Goal: Use online tool/utility: Utilize a website feature to perform a specific function

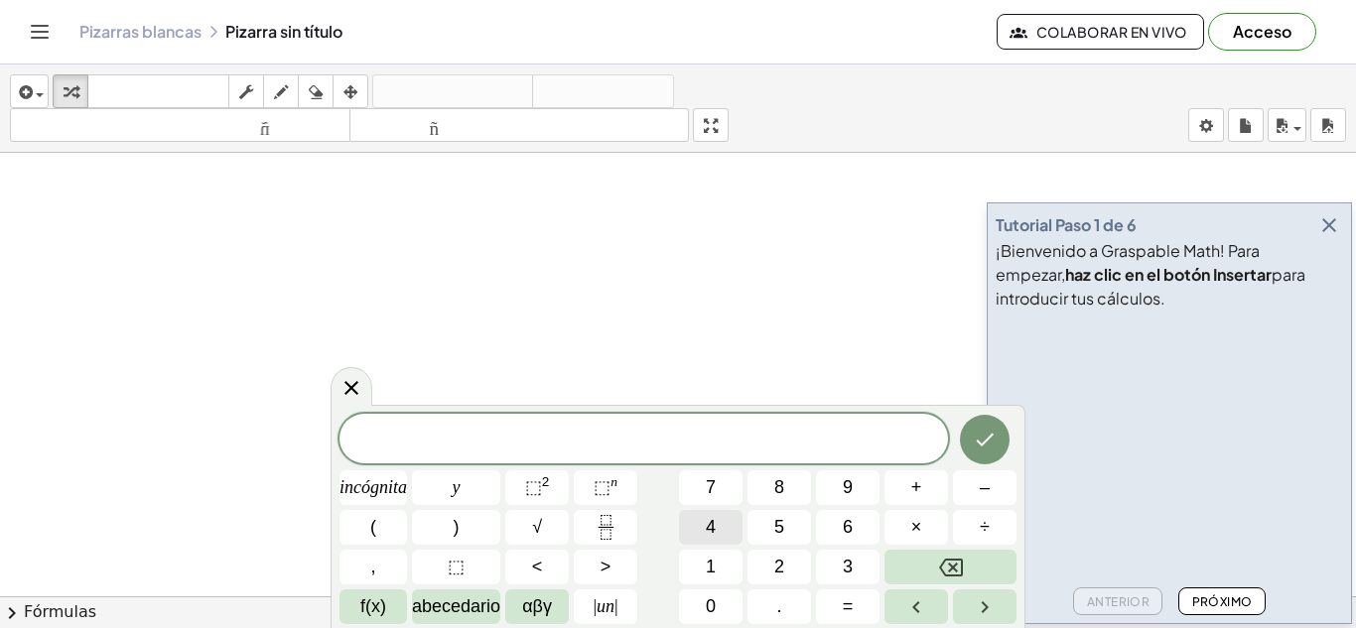
click at [716, 531] on font "4" at bounding box center [711, 527] width 10 height 20
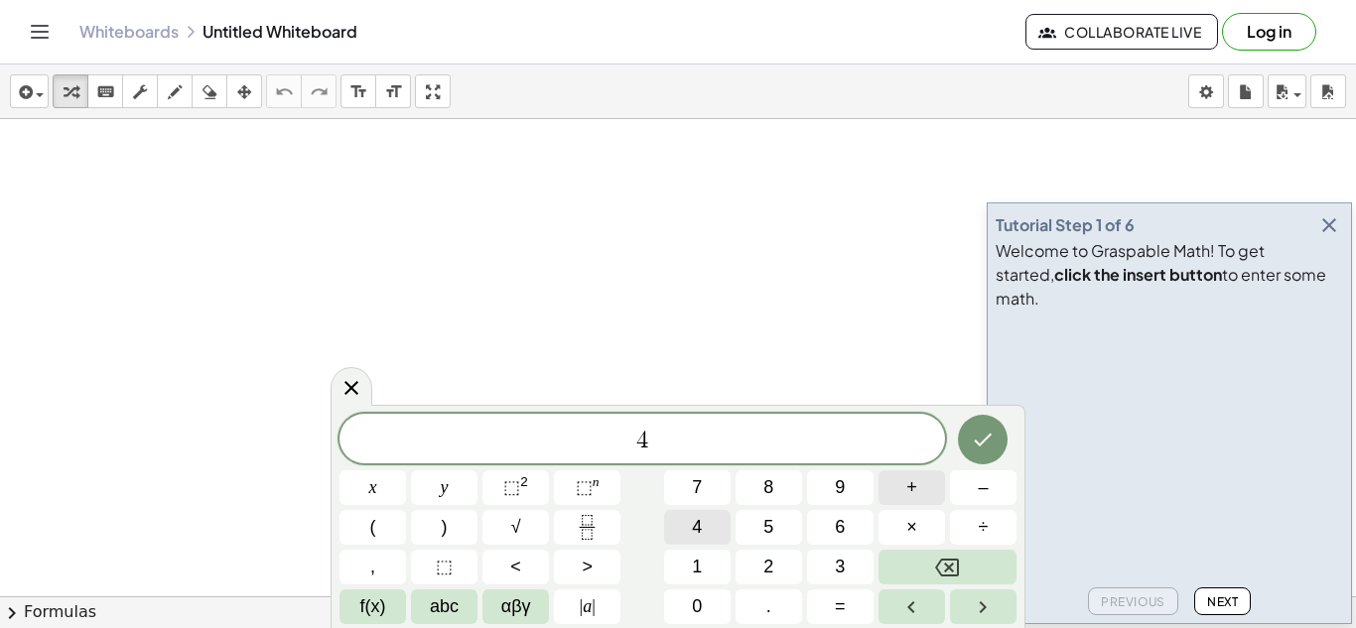
click at [908, 492] on span "+" at bounding box center [911, 487] width 11 height 27
click at [374, 511] on button "(" at bounding box center [372, 527] width 66 height 35
click at [761, 524] on button "5" at bounding box center [768, 527] width 66 height 35
click at [705, 612] on button "0" at bounding box center [697, 606] width 66 height 35
click at [906, 532] on span "×" at bounding box center [911, 527] width 11 height 27
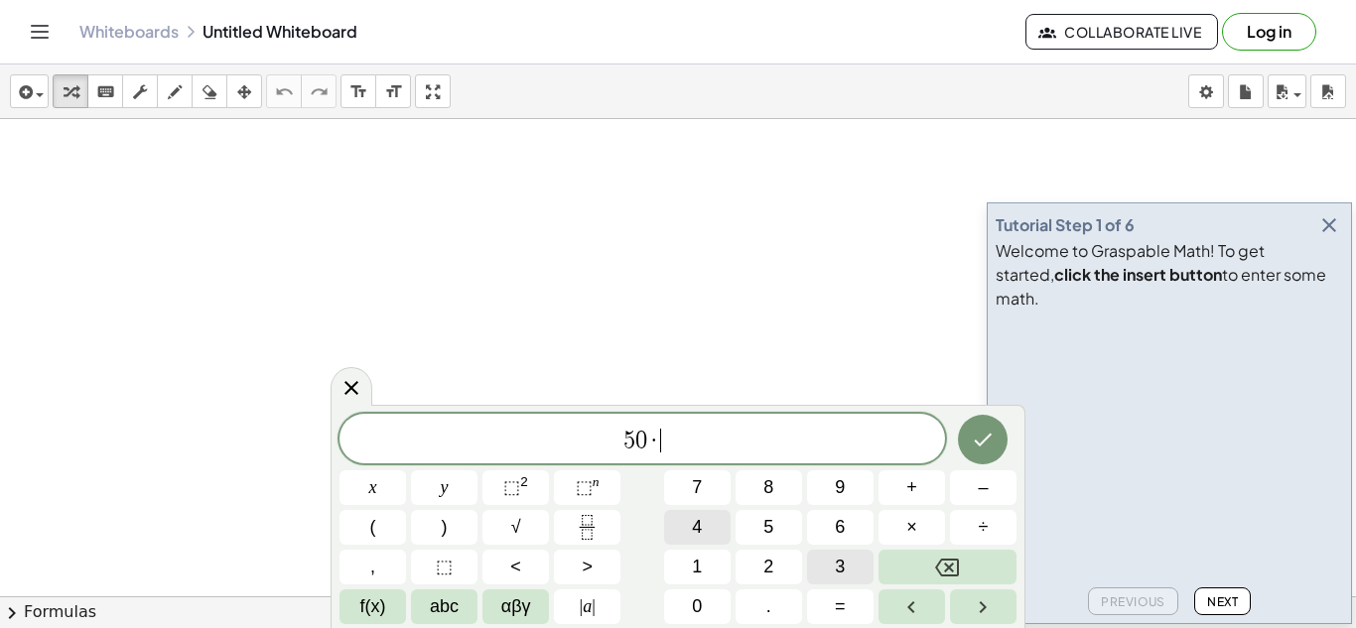
click at [831, 577] on button "3" at bounding box center [840, 567] width 66 height 35
click at [860, 483] on button "9" at bounding box center [840, 487] width 66 height 35
click at [791, 436] on span "4 9 ​ · 9" at bounding box center [641, 441] width 605 height 28
click at [911, 487] on span "+" at bounding box center [911, 487] width 11 height 27
click at [695, 525] on span "4" at bounding box center [697, 527] width 10 height 27
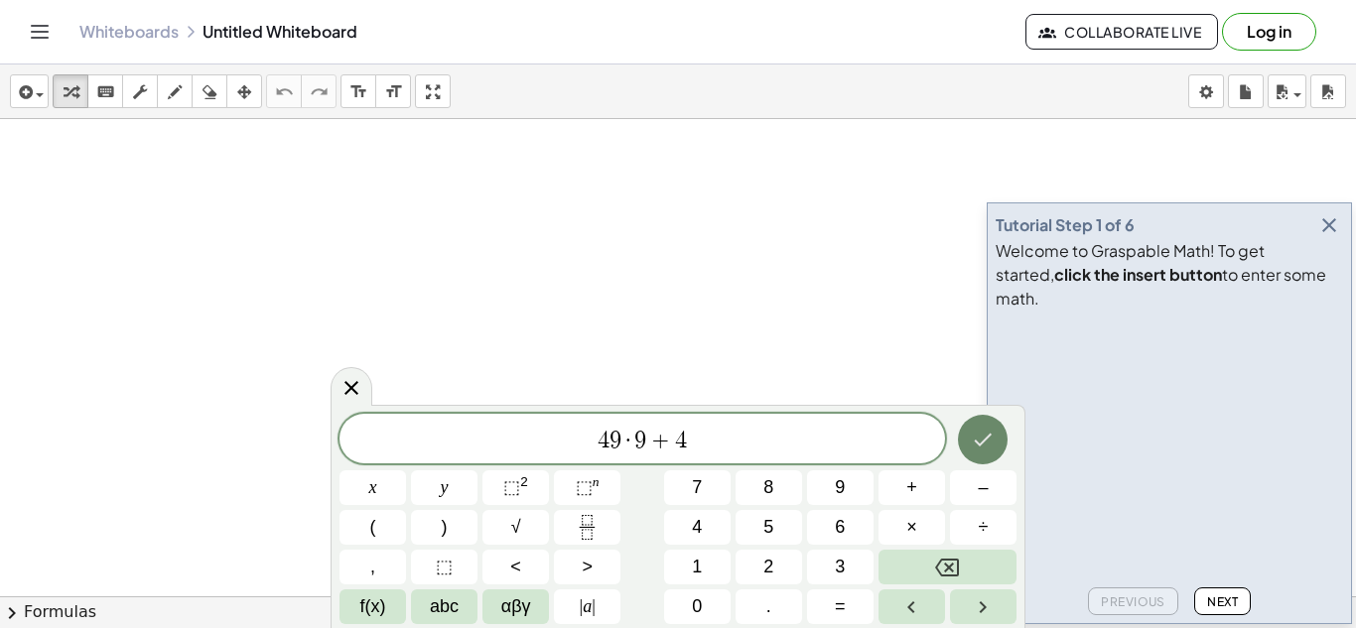
click at [978, 437] on icon "Done" at bounding box center [983, 440] width 24 height 24
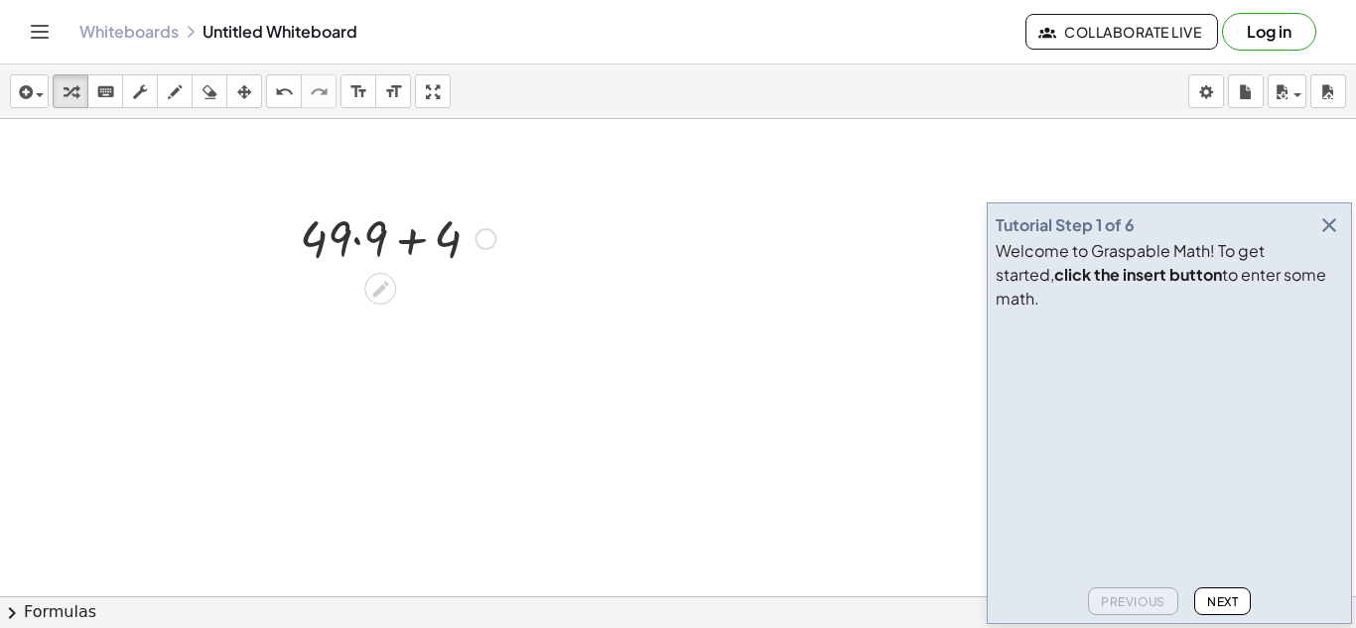
click at [356, 230] on div at bounding box center [397, 236] width 215 height 67
click at [415, 303] on div at bounding box center [397, 304] width 215 height 67
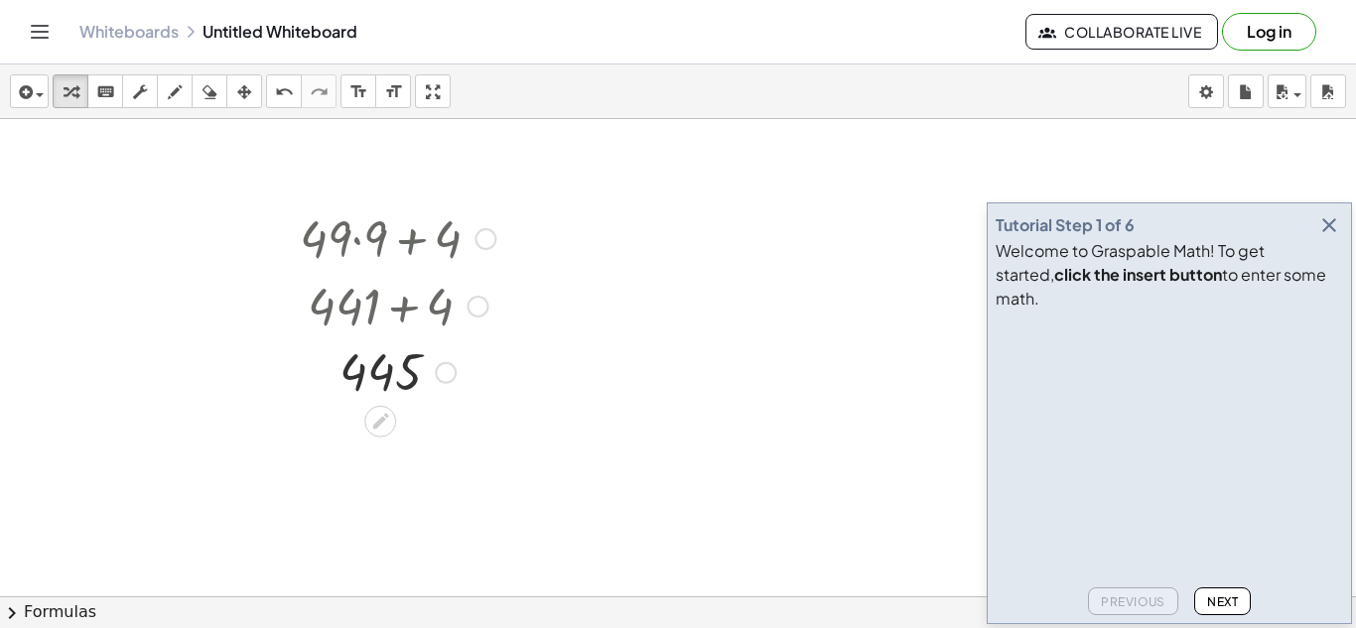
click at [489, 242] on div at bounding box center [485, 239] width 22 height 22
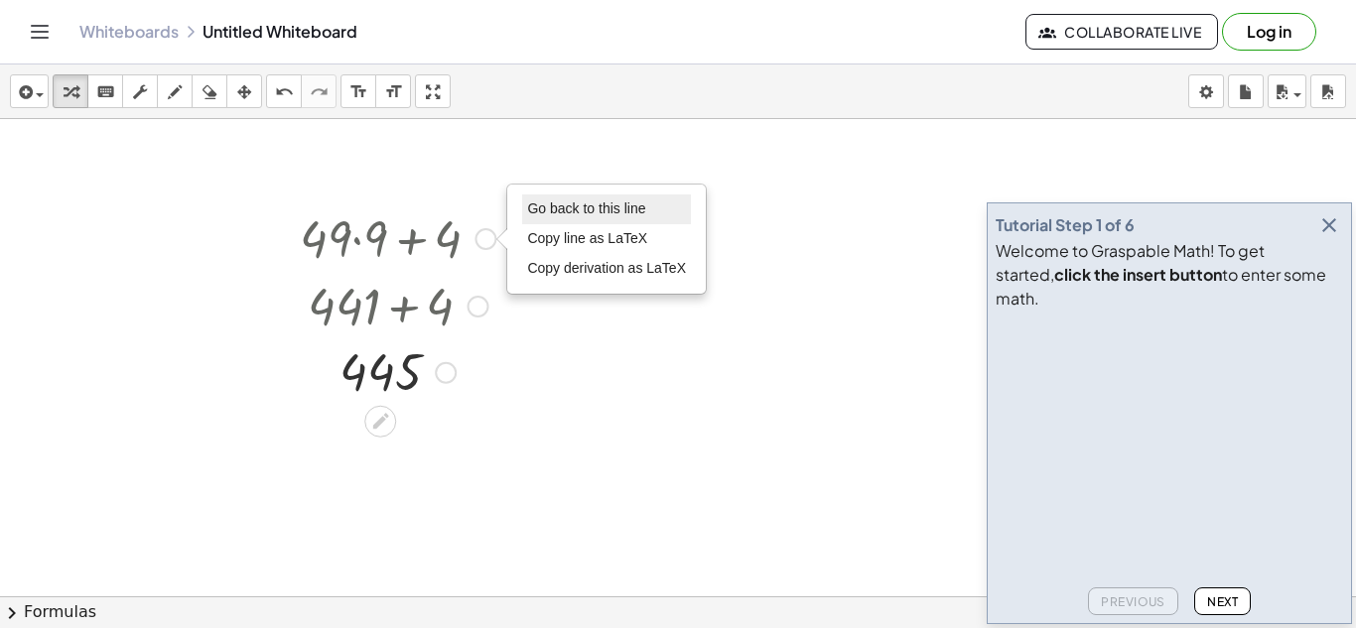
click at [541, 211] on span "Go back to this line" at bounding box center [586, 208] width 118 height 16
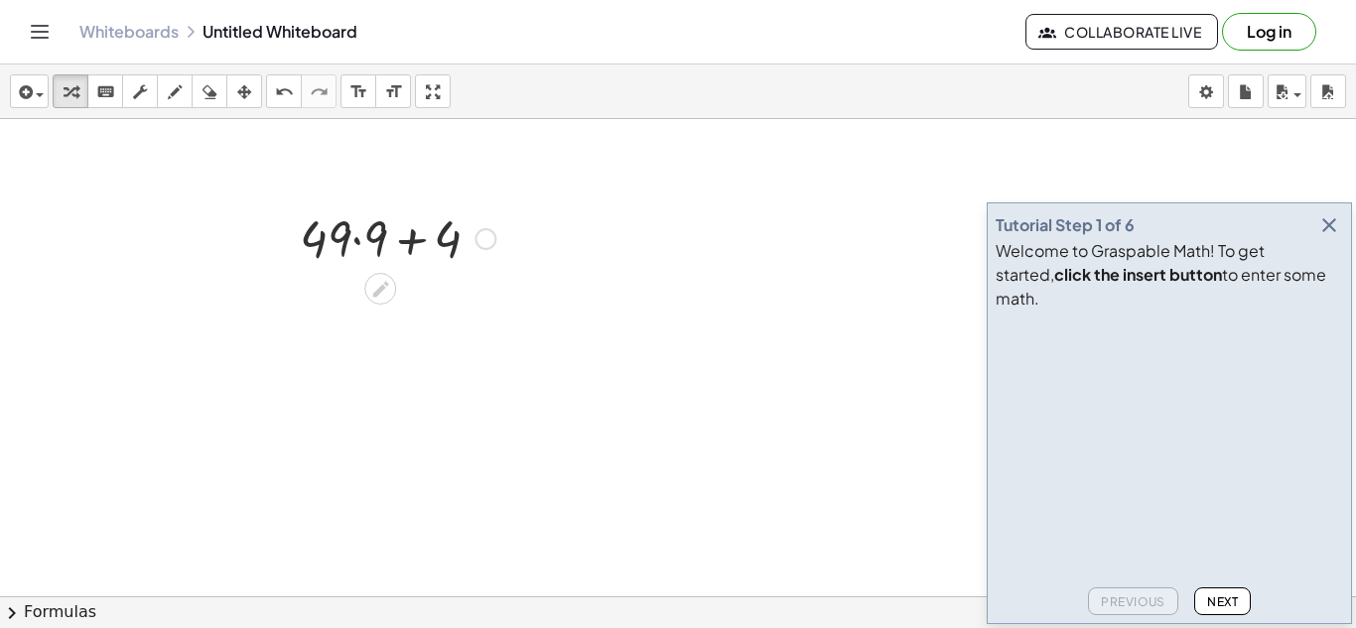
click at [486, 234] on div "Go back to this line Copy line as LaTeX Copy derivation as LaTeX" at bounding box center [485, 239] width 22 height 22
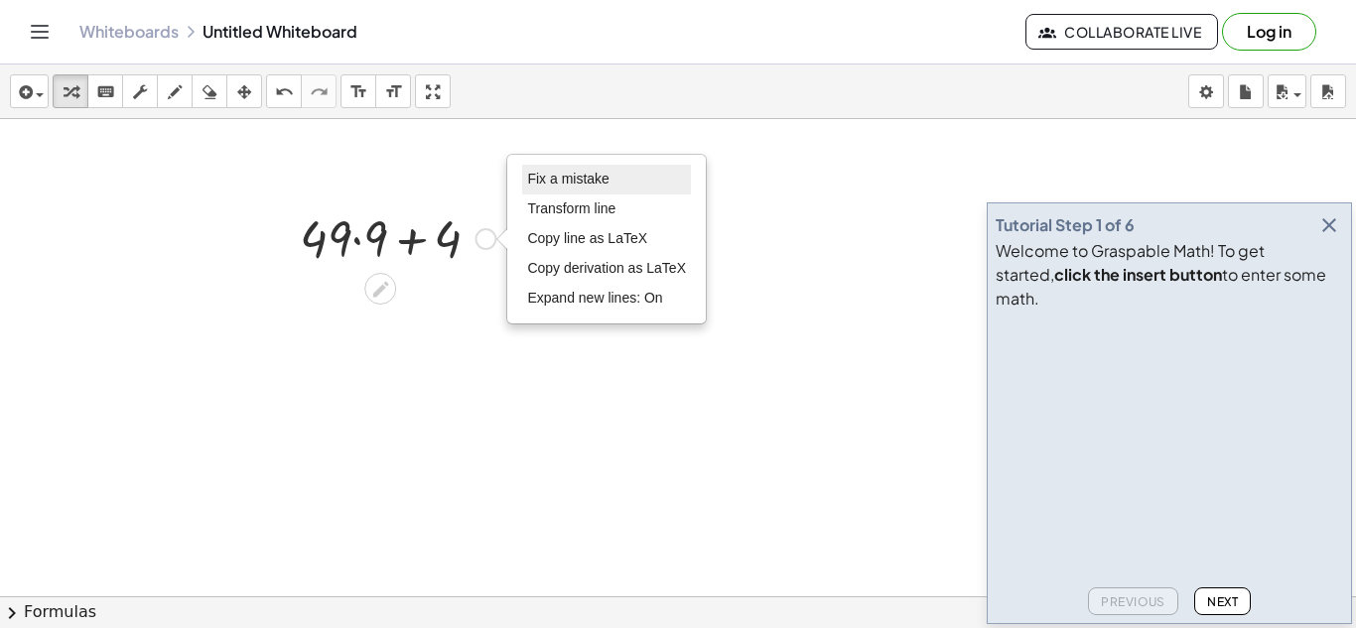
click at [587, 171] on li "Fix a mistake" at bounding box center [606, 180] width 169 height 30
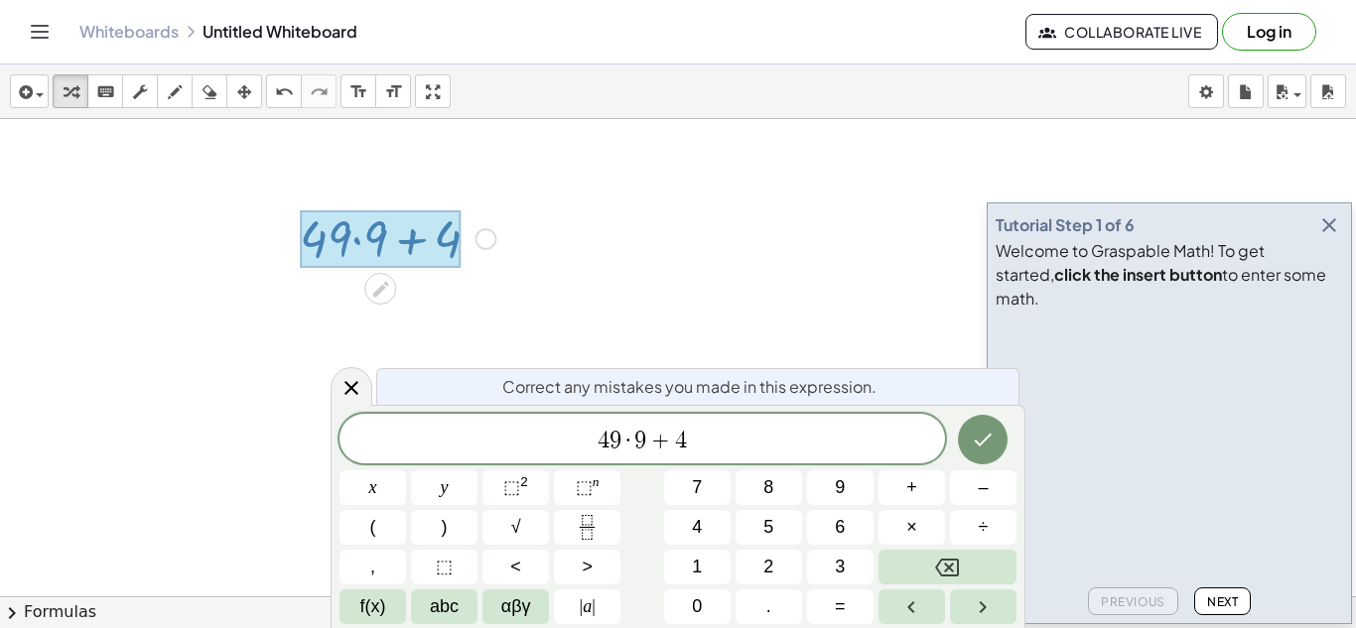
click at [617, 435] on span "9" at bounding box center [615, 441] width 12 height 24
click at [639, 439] on span "9" at bounding box center [640, 441] width 12 height 24
click at [679, 445] on span "4" at bounding box center [681, 441] width 12 height 24
click at [977, 444] on icon "Done" at bounding box center [983, 440] width 24 height 24
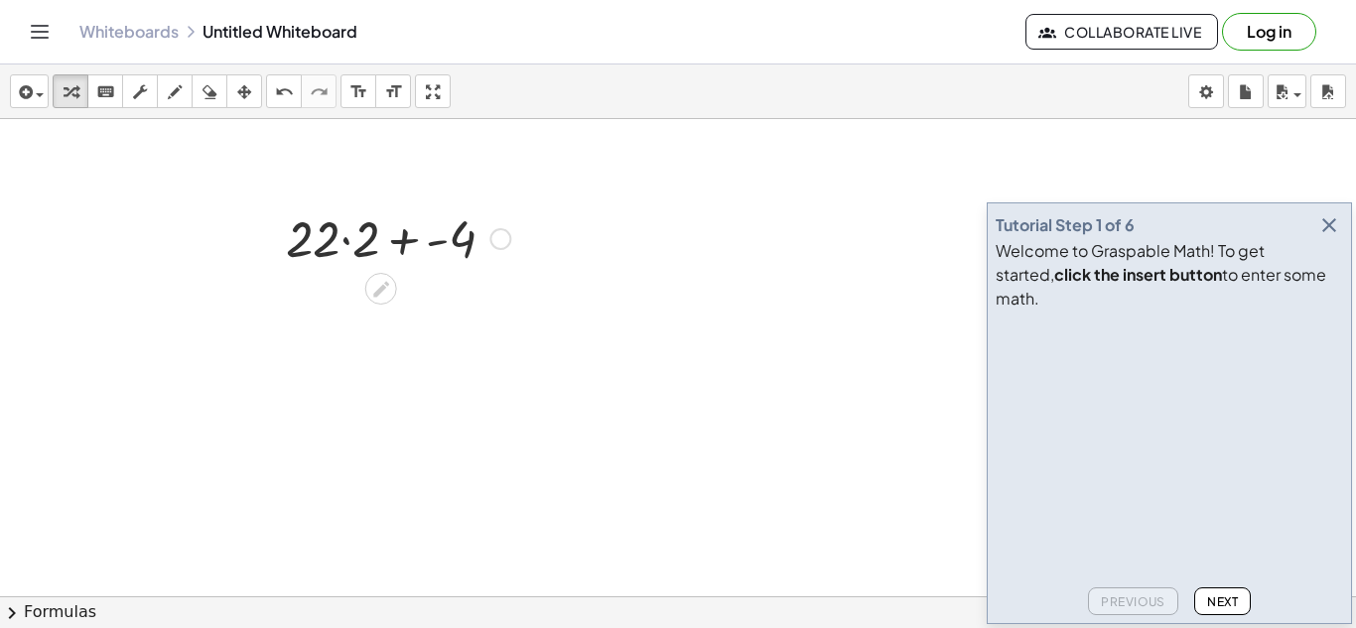
click at [341, 244] on div at bounding box center [398, 236] width 244 height 67
click at [381, 239] on div "+ · 22 · 2 + - 4 + + - 4 44 Fix a mistake Transform line Copy line as LaTeX Cop…" at bounding box center [381, 239] width 0 height 0
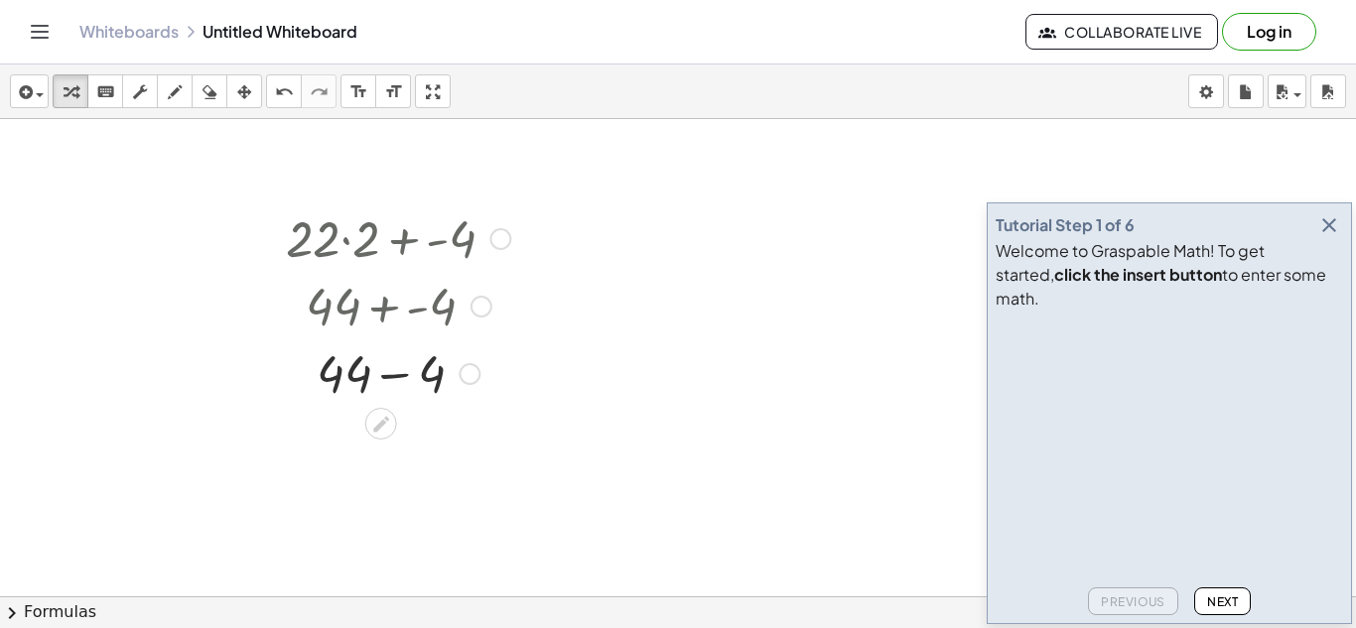
click at [391, 310] on div at bounding box center [398, 304] width 267 height 67
click at [398, 365] on div at bounding box center [398, 371] width 244 height 67
click at [498, 240] on div at bounding box center [500, 239] width 22 height 22
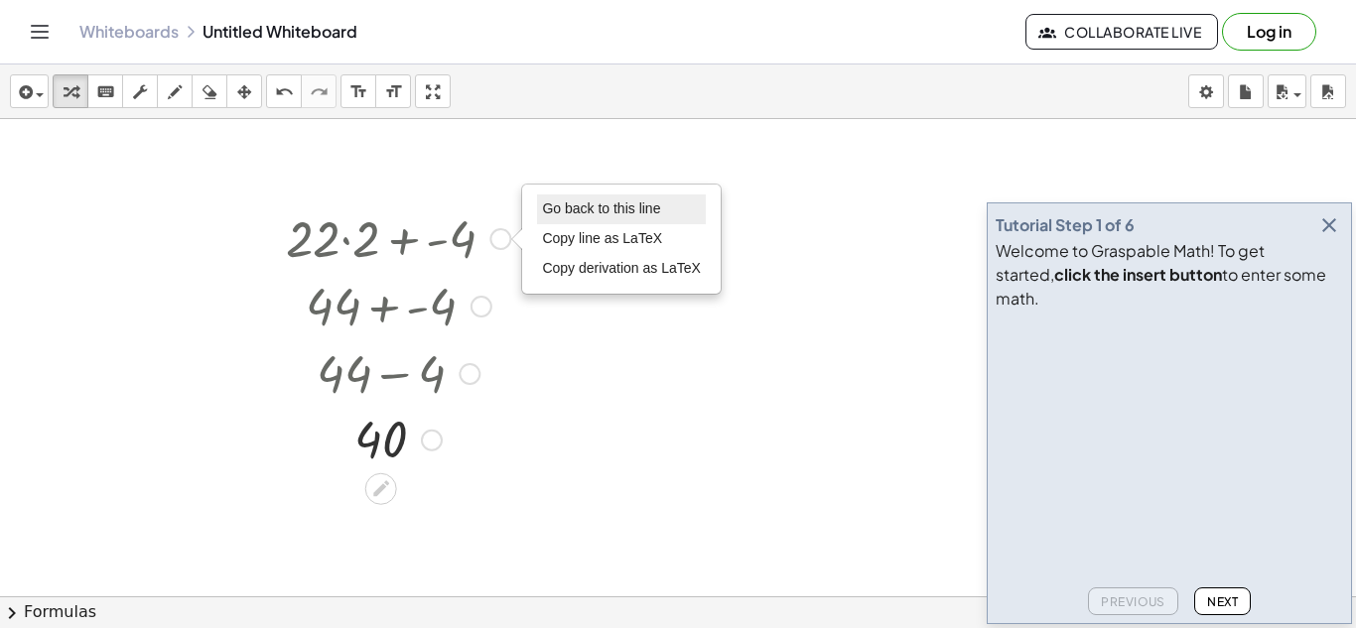
click at [573, 206] on span "Go back to this line" at bounding box center [601, 208] width 118 height 16
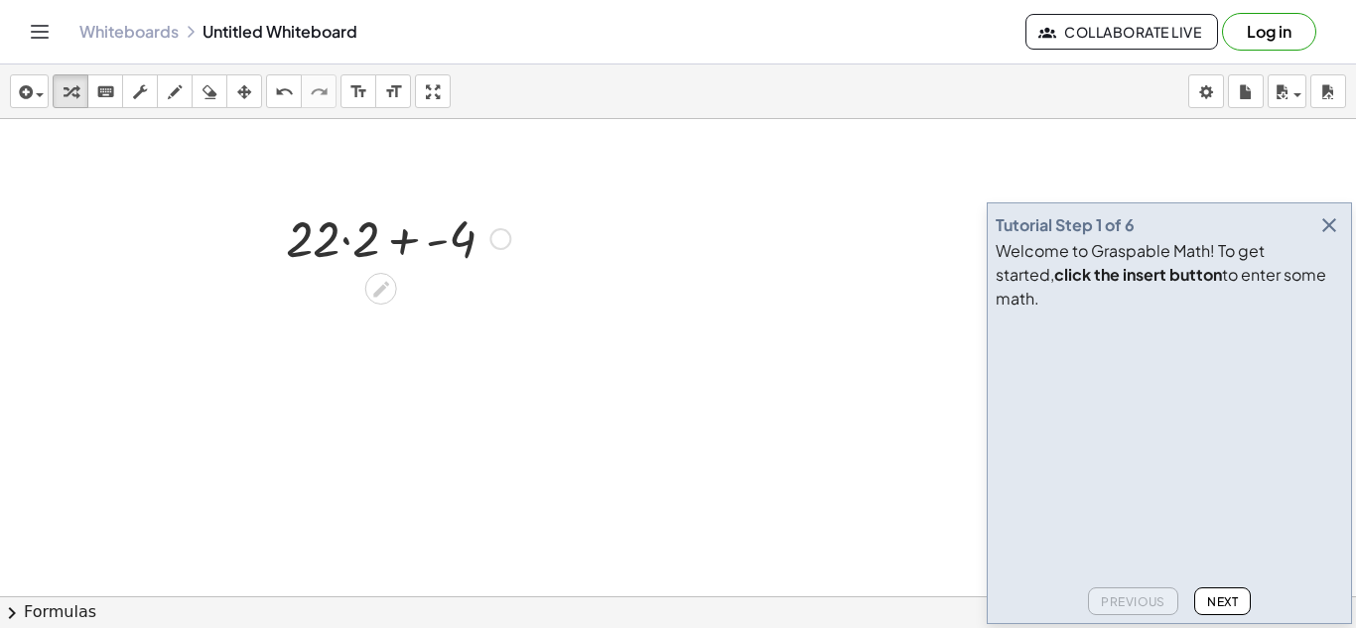
click at [507, 237] on div "Go back to this line Copy line as LaTeX Copy derivation as LaTeX" at bounding box center [500, 239] width 22 height 22
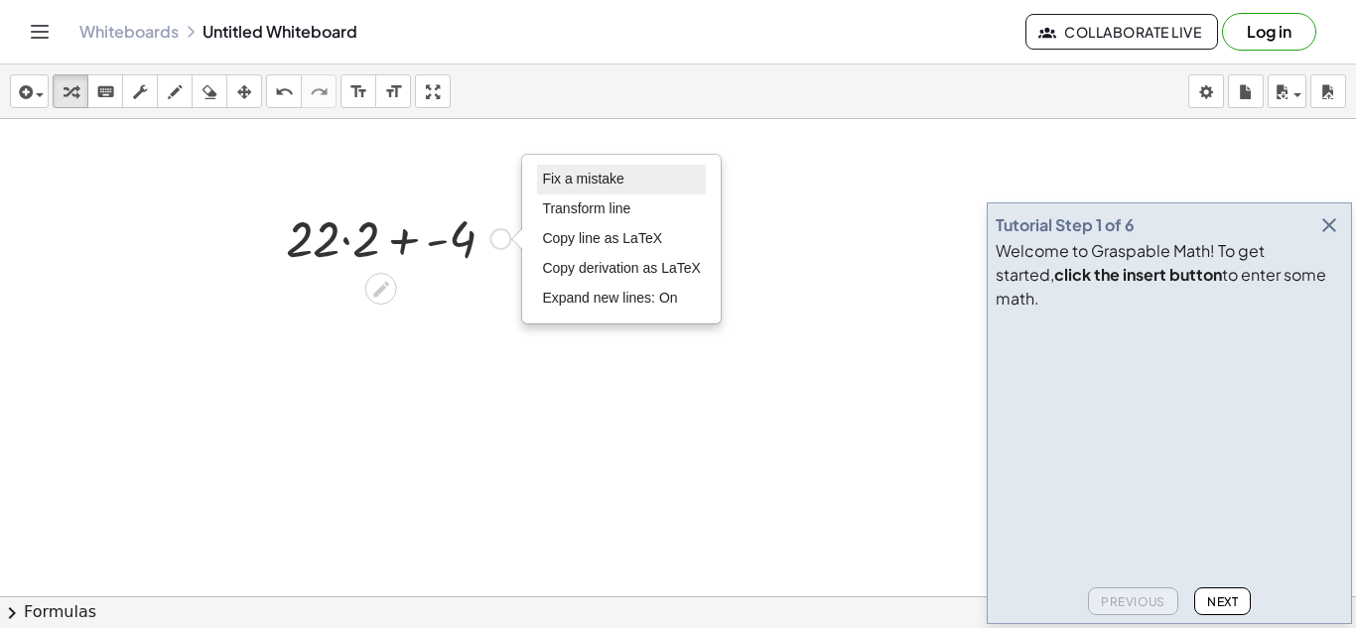
click at [553, 188] on li "Fix a mistake" at bounding box center [621, 180] width 169 height 30
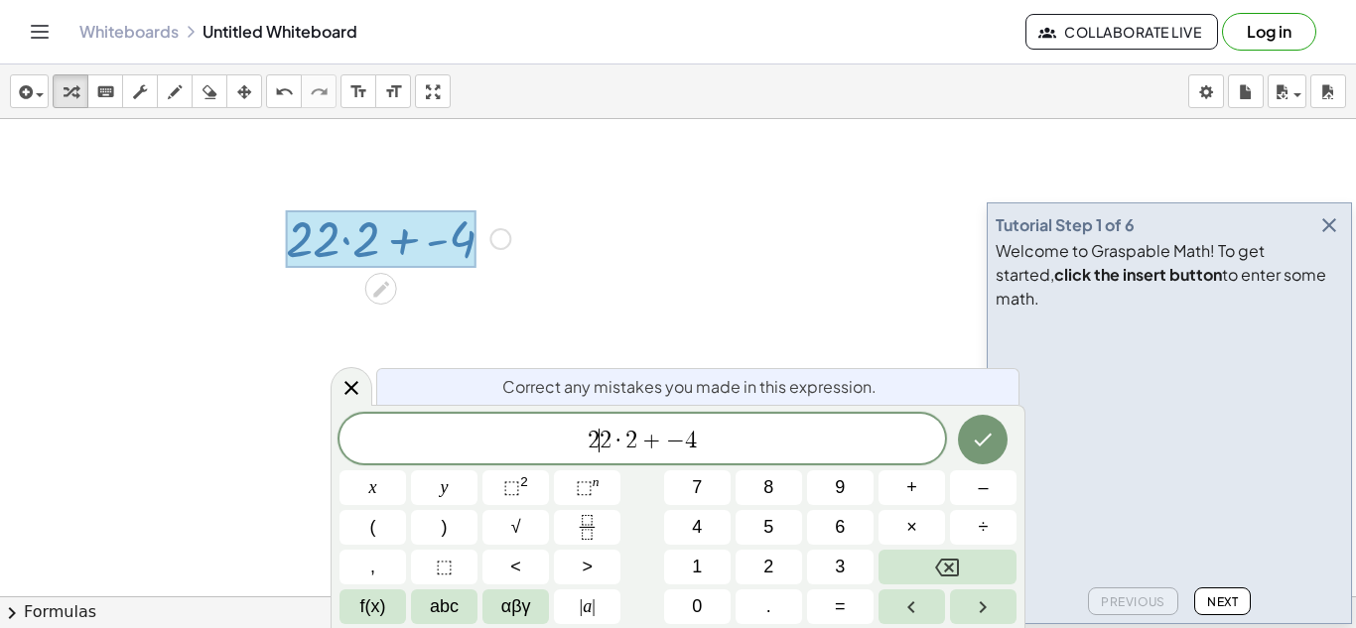
click at [603, 449] on span "2" at bounding box center [605, 441] width 12 height 24
click at [756, 445] on span "5 7 · 2 + − 4 ​" at bounding box center [641, 441] width 605 height 28
click at [981, 449] on icon "Done" at bounding box center [983, 440] width 24 height 24
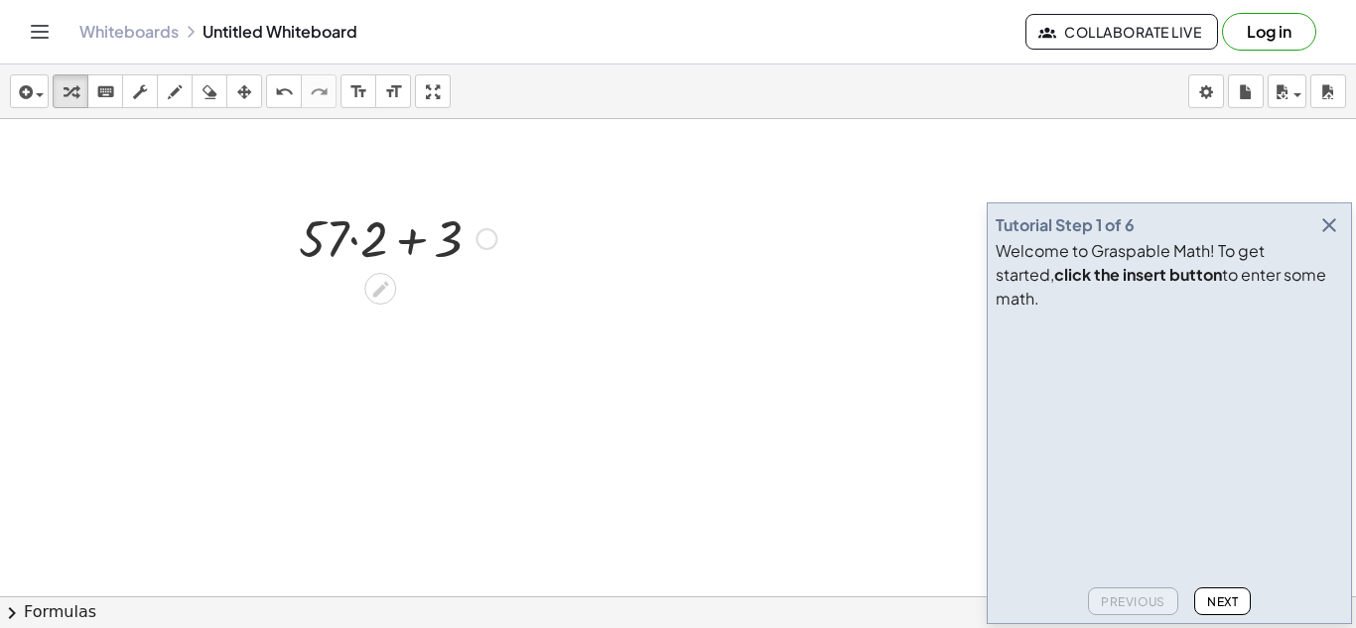
click at [355, 244] on div at bounding box center [397, 236] width 217 height 67
click at [395, 308] on div at bounding box center [397, 304] width 217 height 67
click at [487, 236] on div at bounding box center [486, 239] width 22 height 22
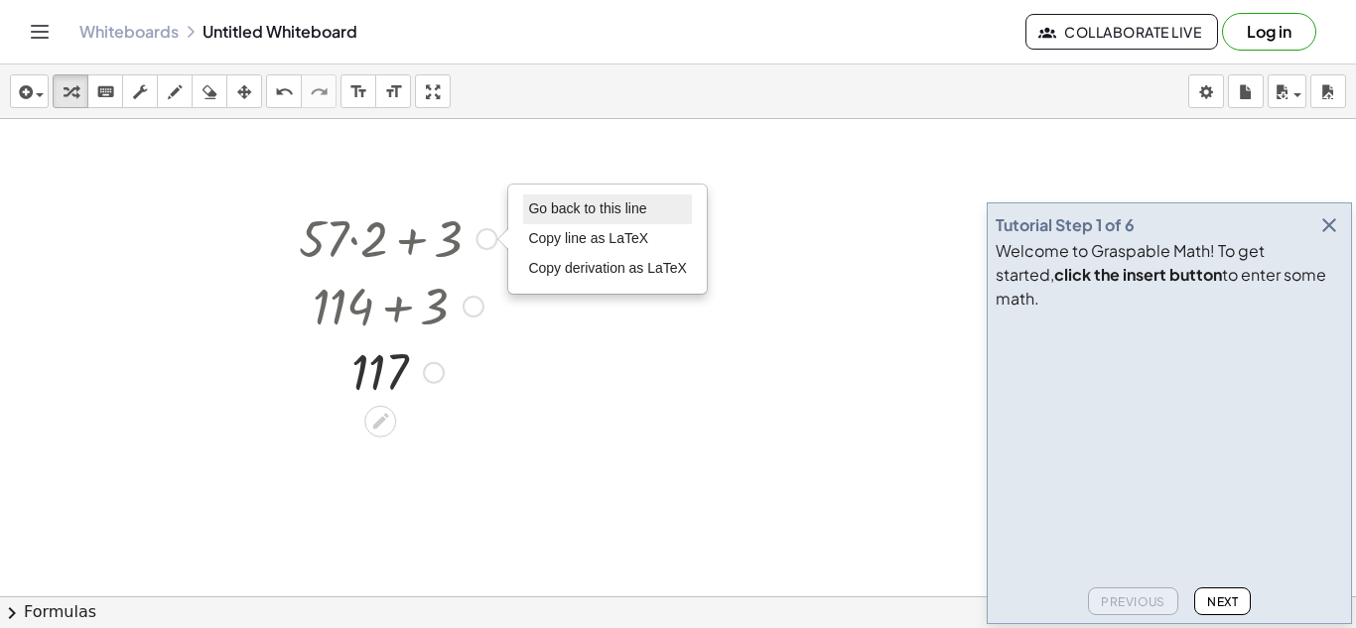
click at [544, 220] on li "Go back to this line" at bounding box center [607, 210] width 169 height 30
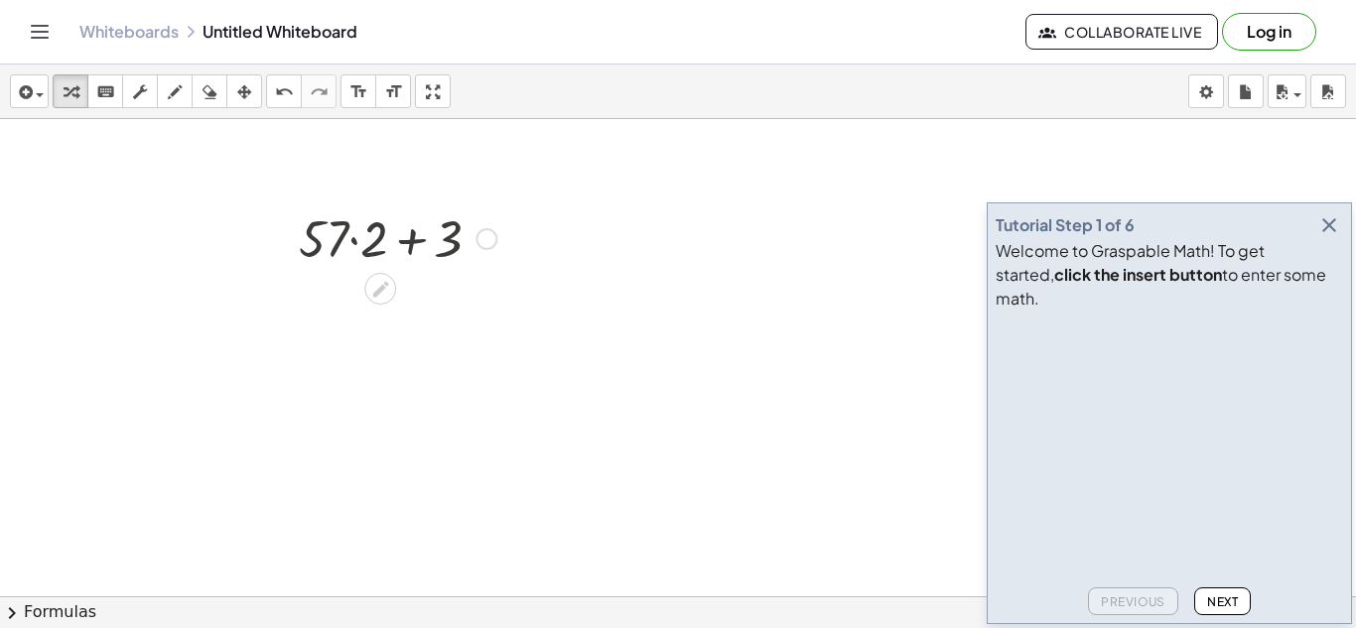
click at [491, 233] on div "Go back to this line Copy line as LaTeX Copy derivation as LaTeX" at bounding box center [486, 239] width 22 height 22
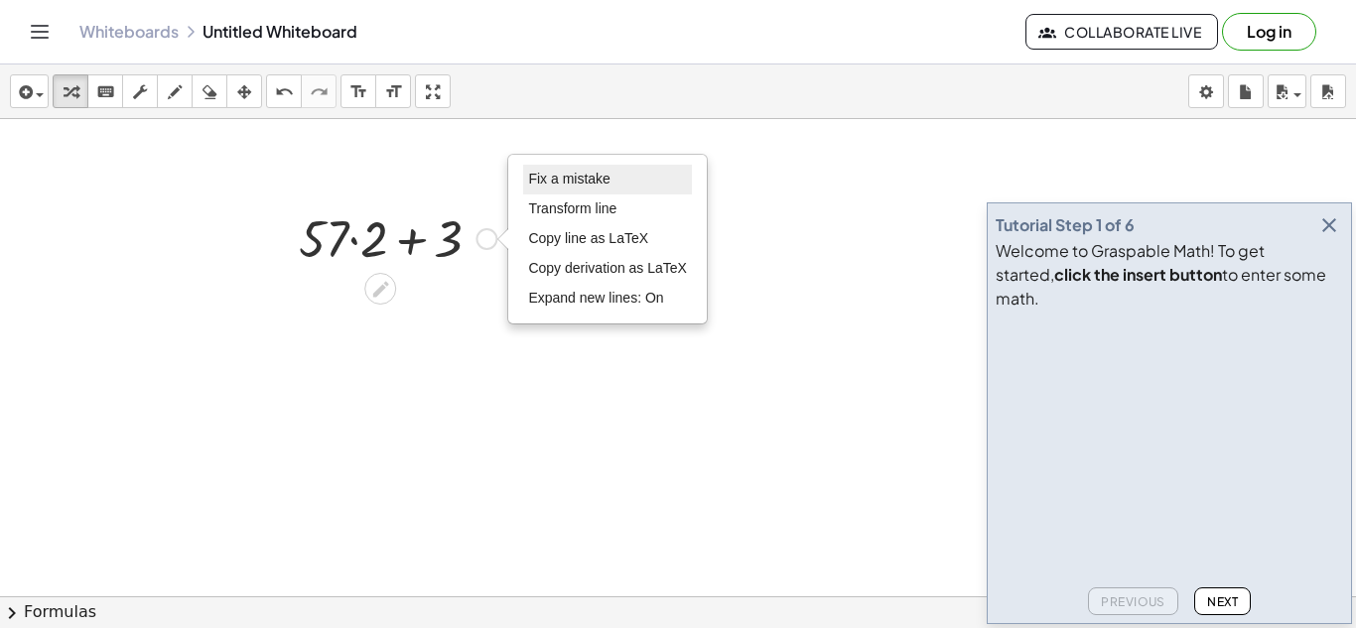
click at [565, 189] on li "Fix a mistake" at bounding box center [607, 180] width 169 height 30
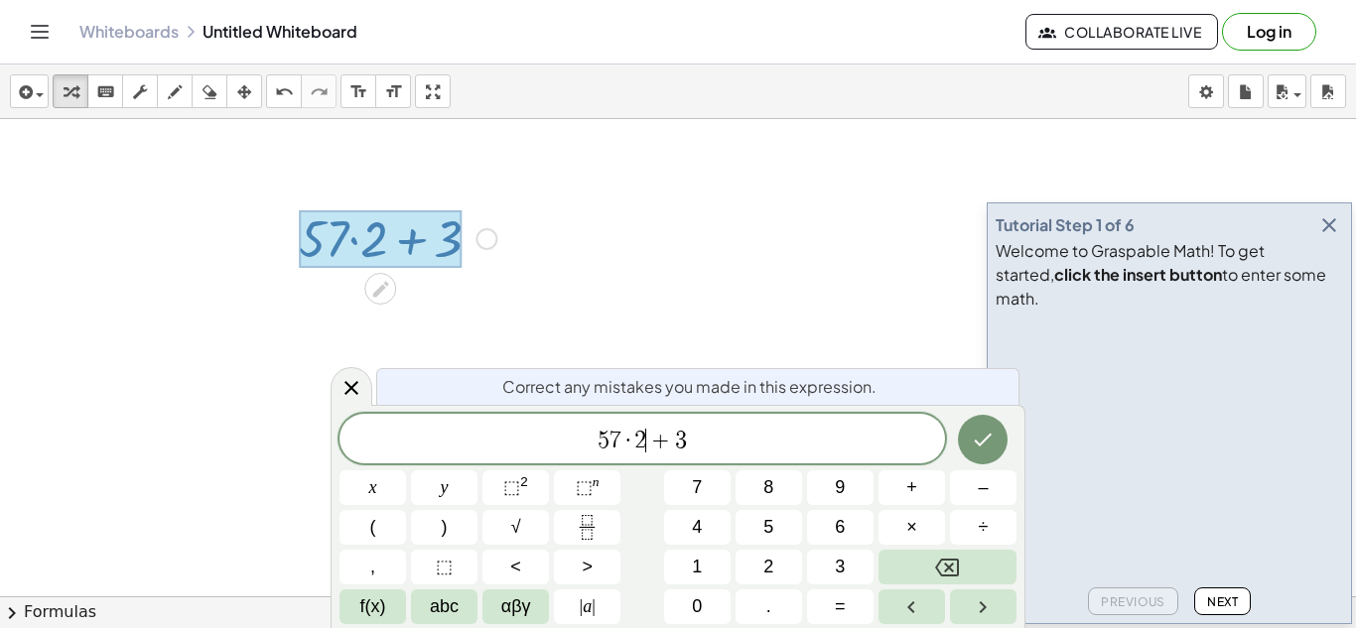
click at [644, 448] on span "2" at bounding box center [640, 441] width 12 height 24
click at [719, 429] on span "5 7 · 3 + 3 ​" at bounding box center [641, 441] width 605 height 28
click at [997, 448] on button "Done" at bounding box center [983, 440] width 50 height 50
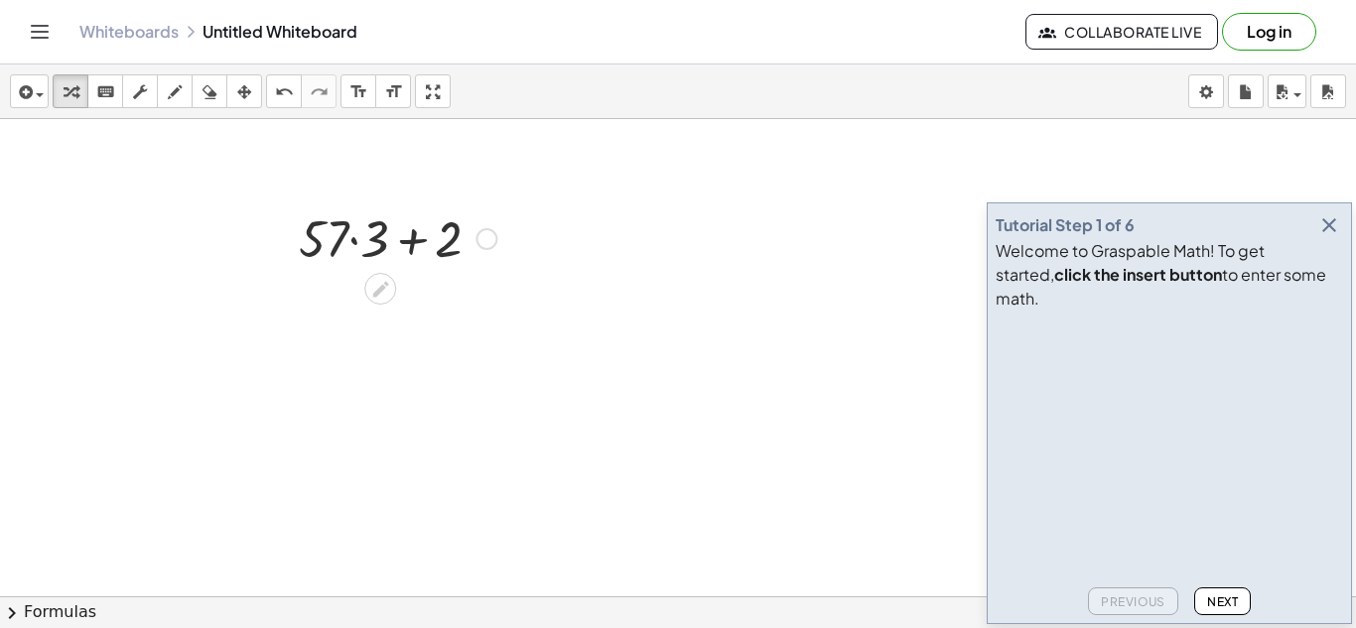
click at [355, 255] on div at bounding box center [397, 236] width 217 height 67
click at [397, 310] on div at bounding box center [397, 304] width 217 height 67
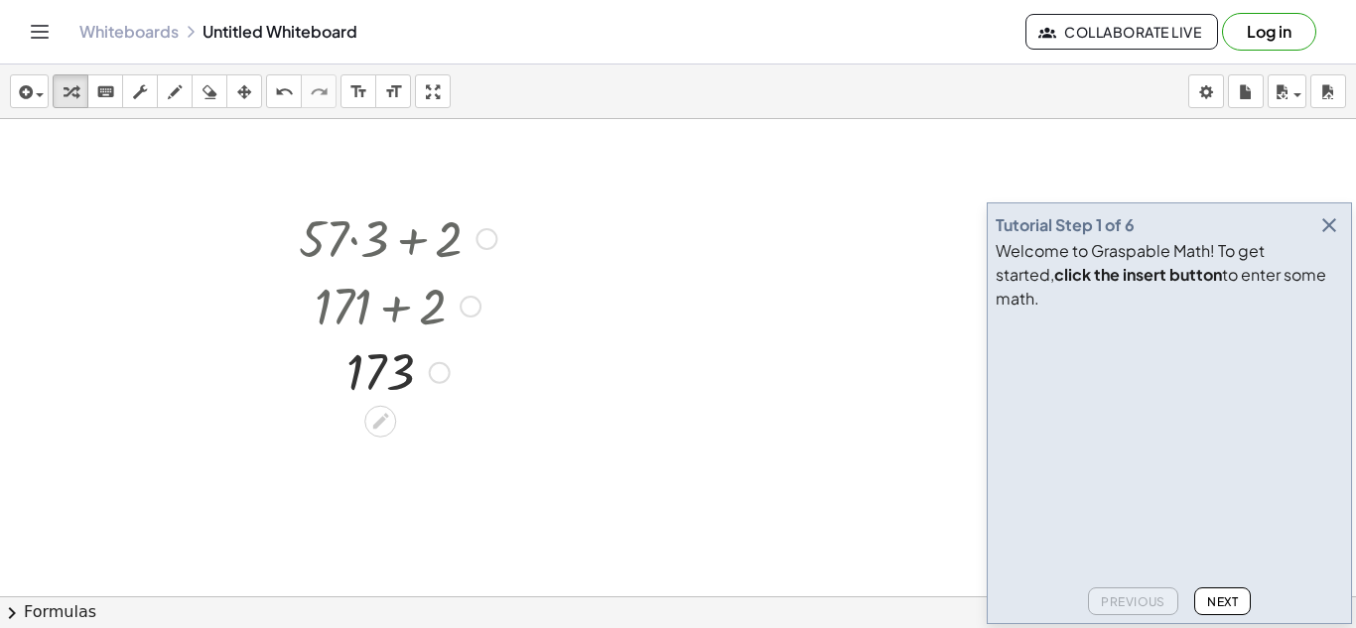
click at [486, 245] on div at bounding box center [486, 239] width 22 height 22
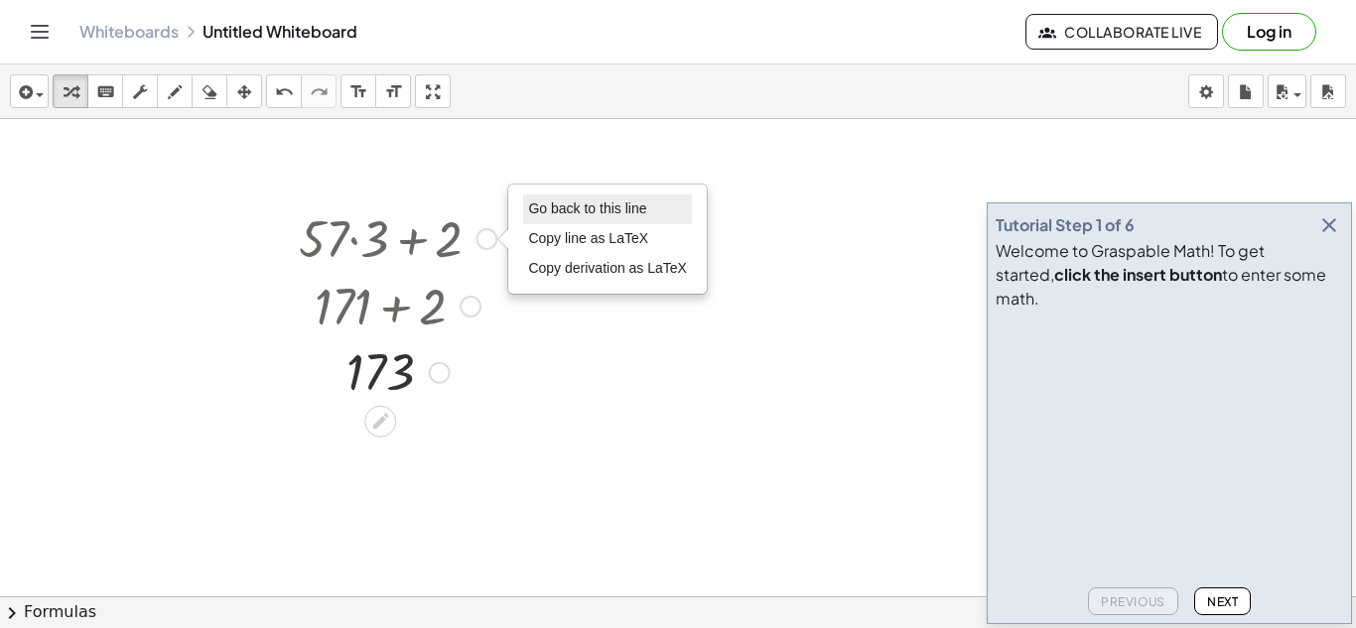
click at [625, 204] on span "Go back to this line" at bounding box center [587, 208] width 118 height 16
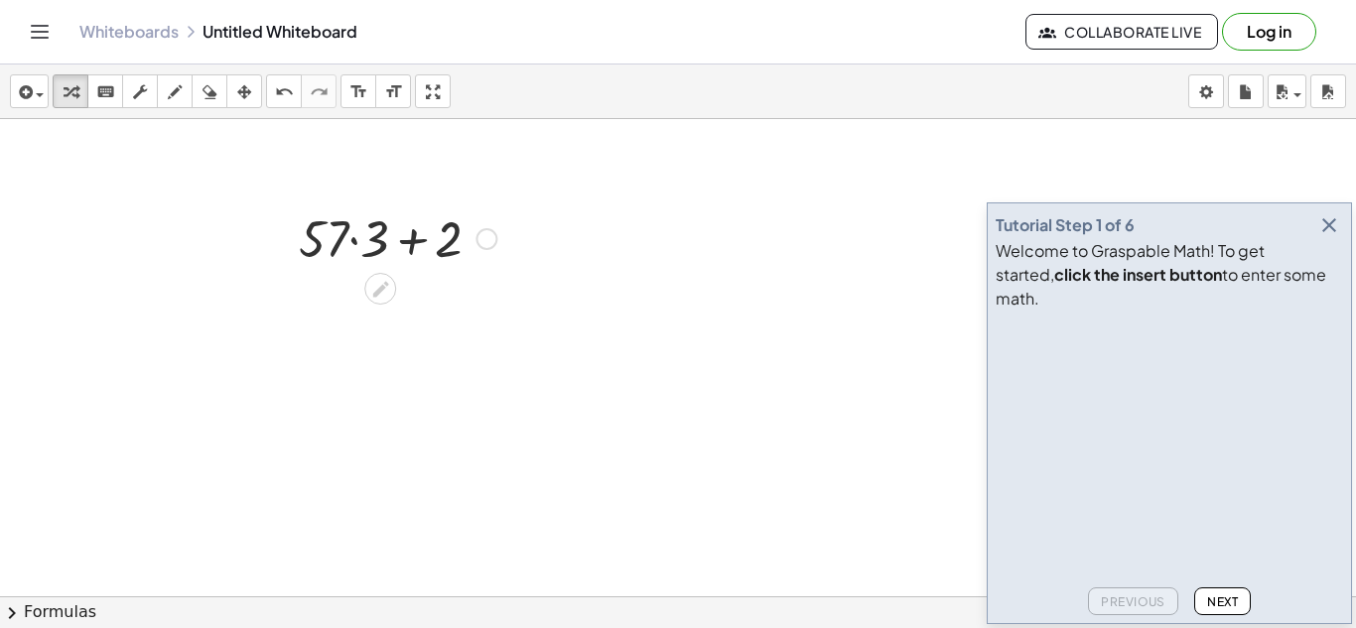
click at [482, 232] on div "Go back to this line Copy line as LaTeX Copy derivation as LaTeX" at bounding box center [486, 239] width 22 height 22
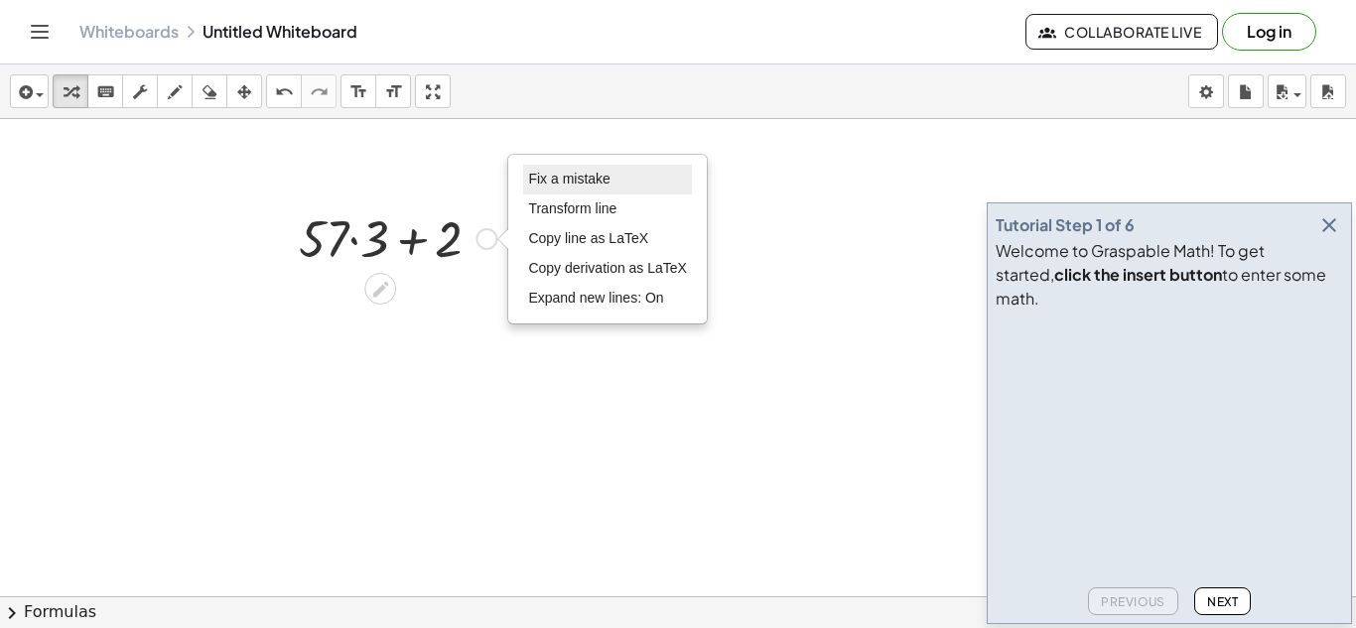
click at [546, 186] on span "Fix a mistake" at bounding box center [568, 179] width 81 height 16
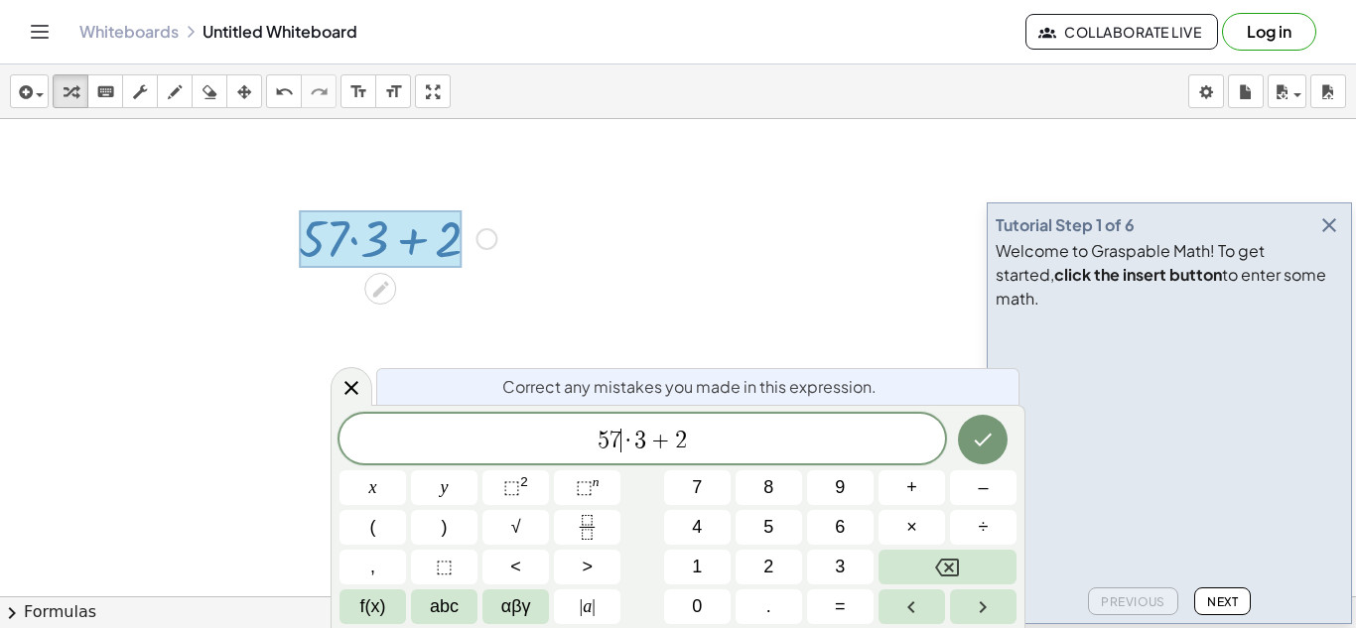
click at [619, 445] on span "7" at bounding box center [615, 441] width 12 height 24
click at [652, 445] on span "+" at bounding box center [660, 441] width 29 height 24
click at [721, 446] on span "1 4 · 7 ​ + 2" at bounding box center [641, 441] width 605 height 28
click at [976, 433] on icon "Done" at bounding box center [983, 440] width 24 height 24
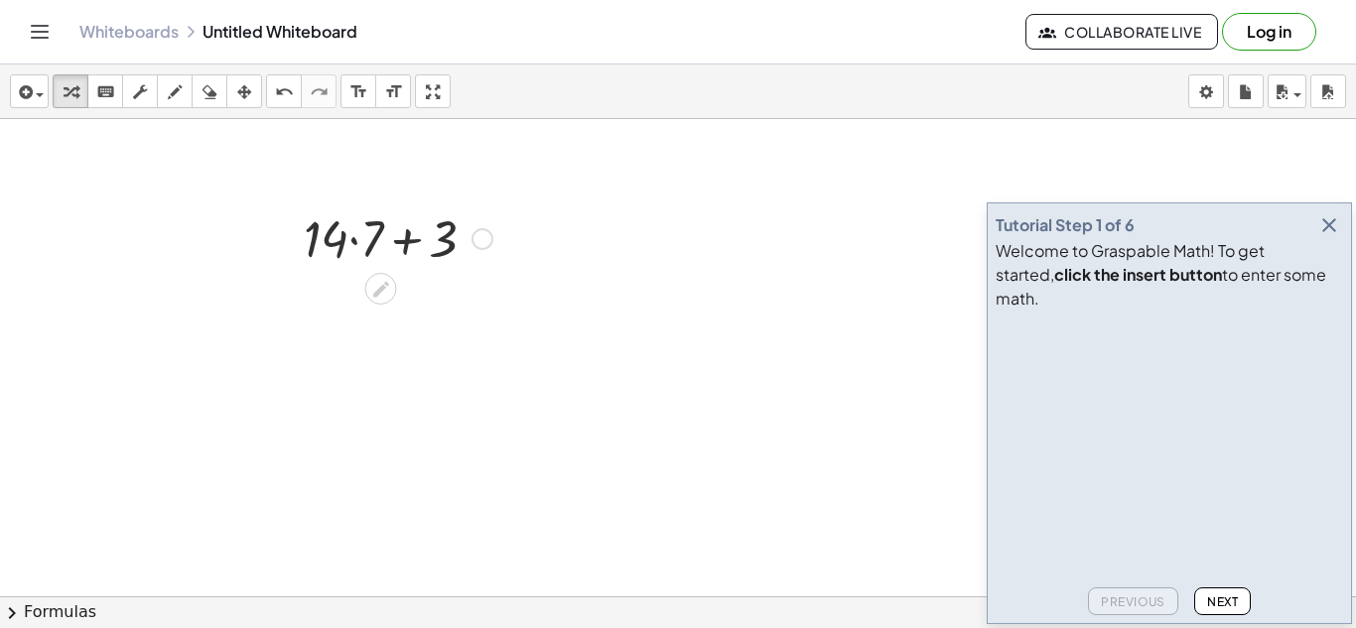
click at [354, 239] on div at bounding box center [398, 236] width 208 height 67
click at [394, 314] on div at bounding box center [398, 304] width 208 height 67
